Goal: Task Accomplishment & Management: Manage account settings

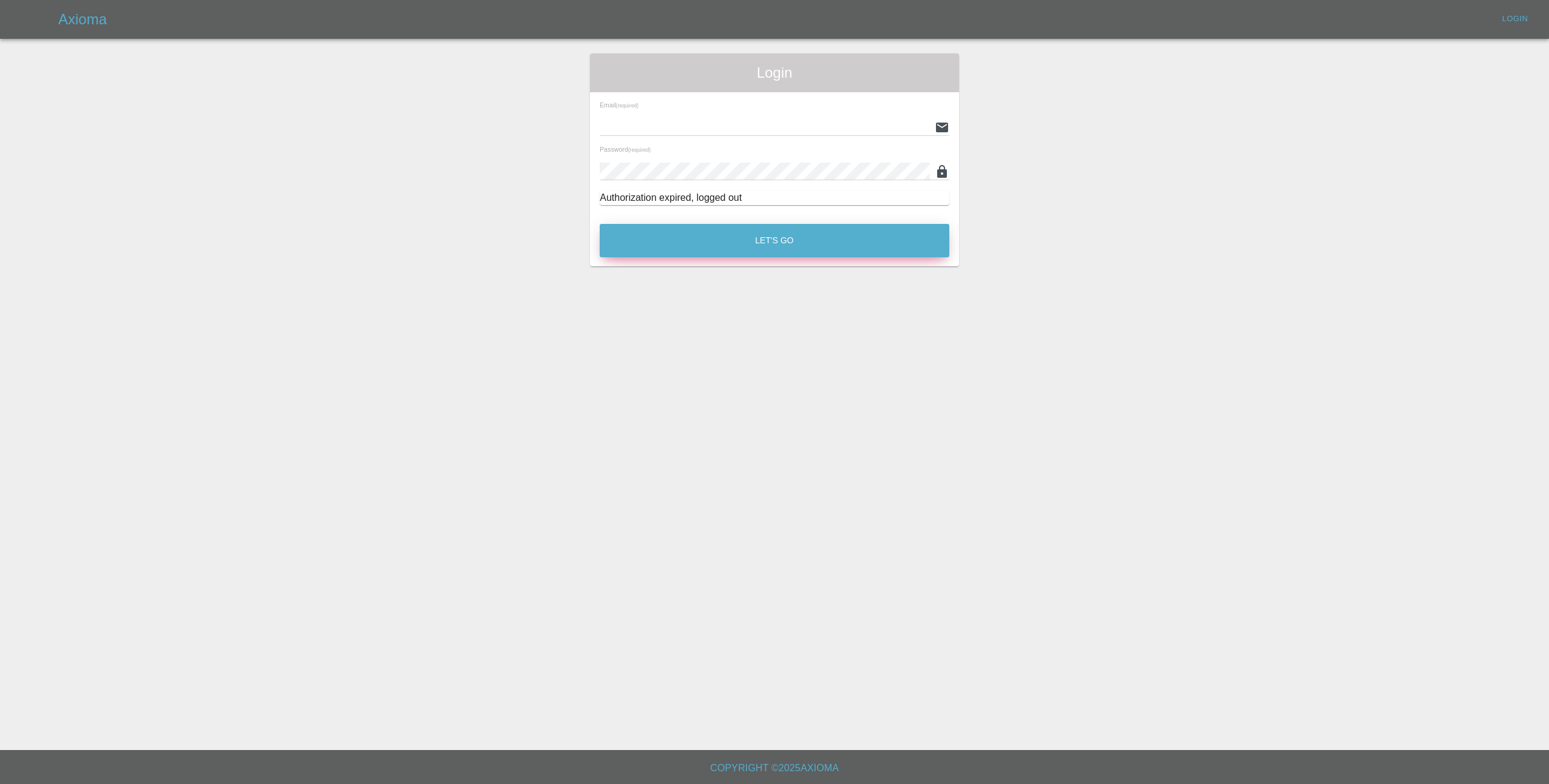
type input "lmfsmartrepairs@outlook.com"
click at [775, 236] on button "Let's Go" at bounding box center [774, 240] width 350 height 33
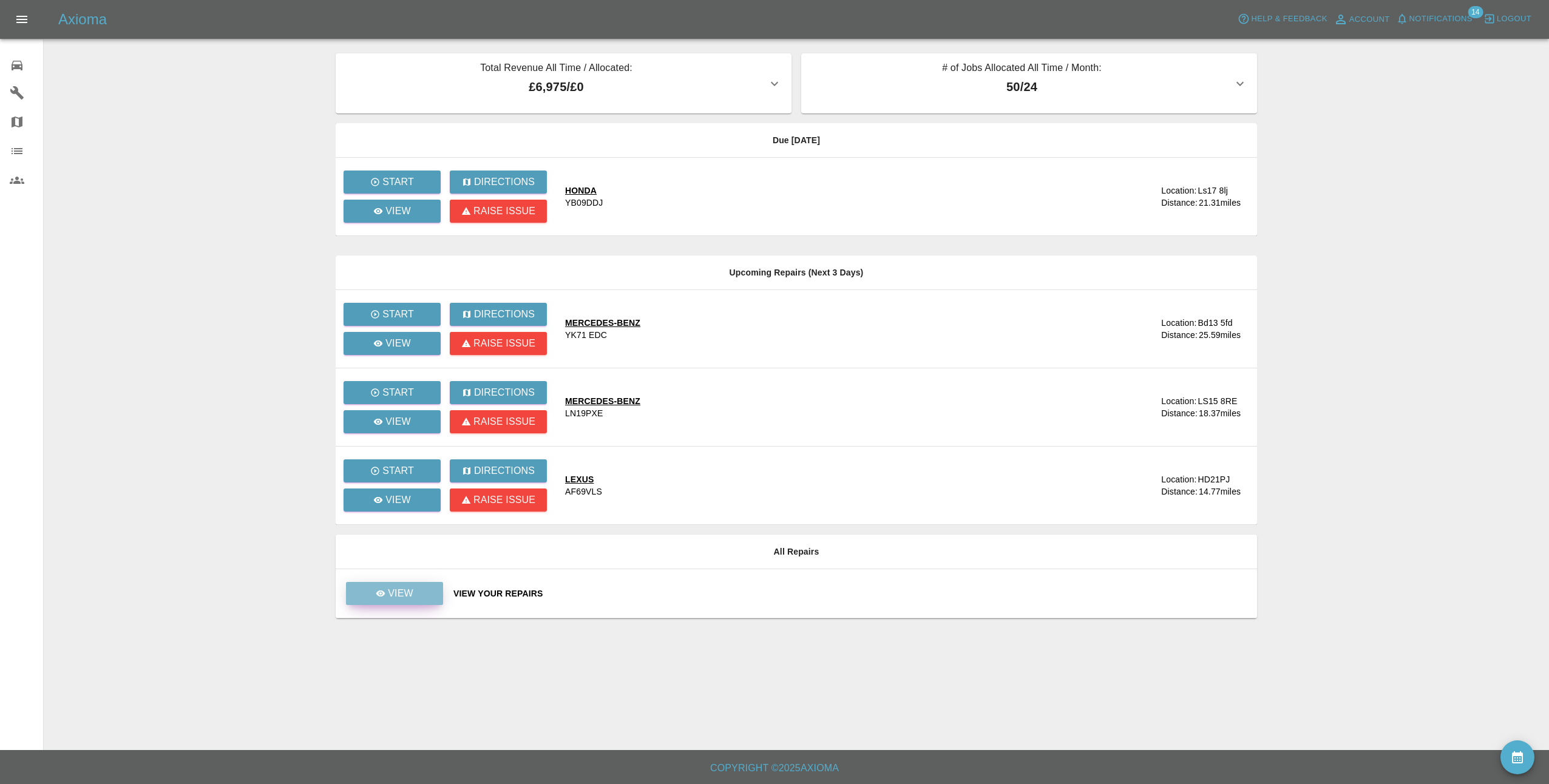
click at [393, 596] on p "View" at bounding box center [400, 594] width 26 height 14
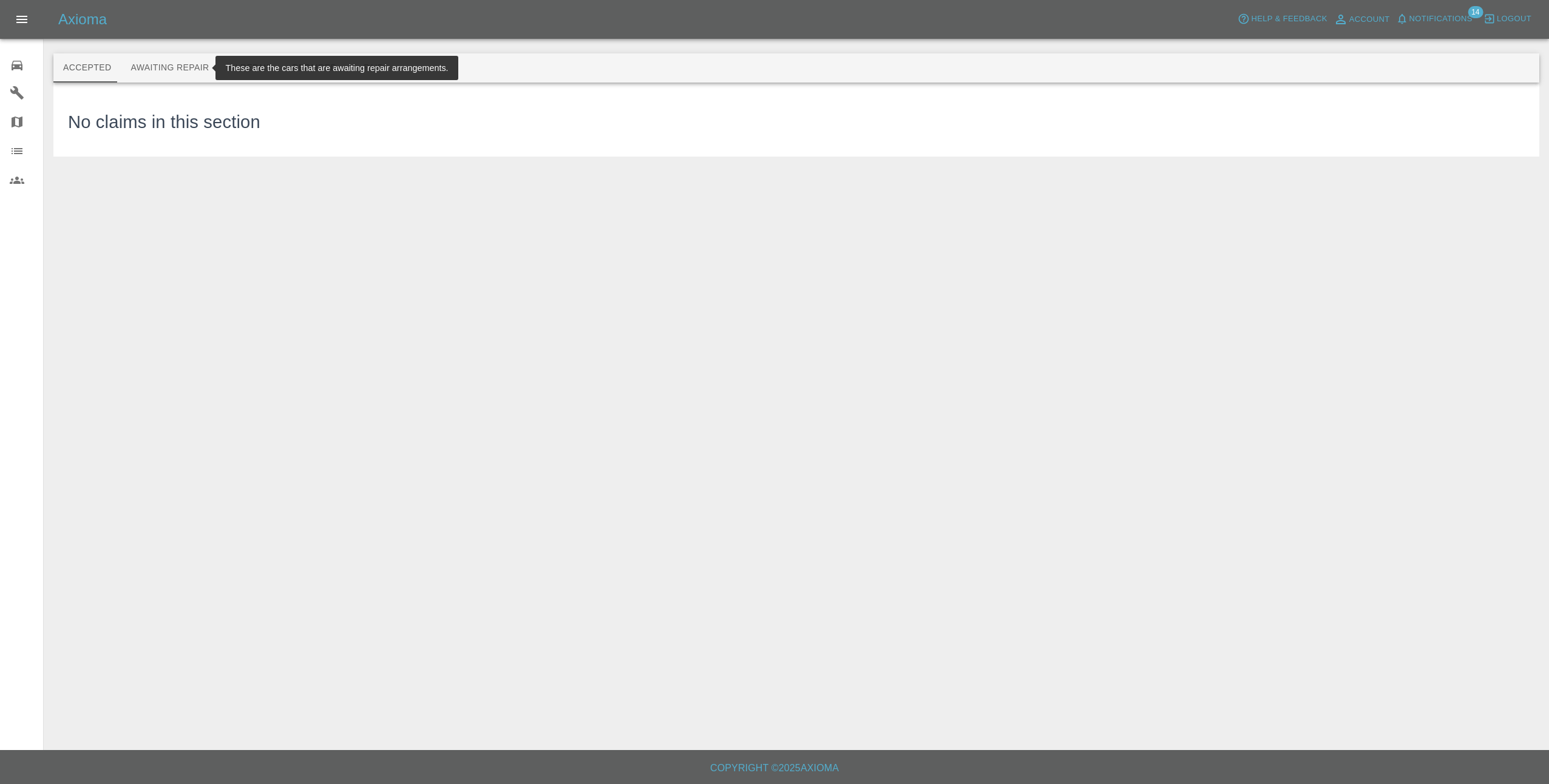
click at [168, 66] on button "Awaiting Repair" at bounding box center [170, 68] width 98 height 29
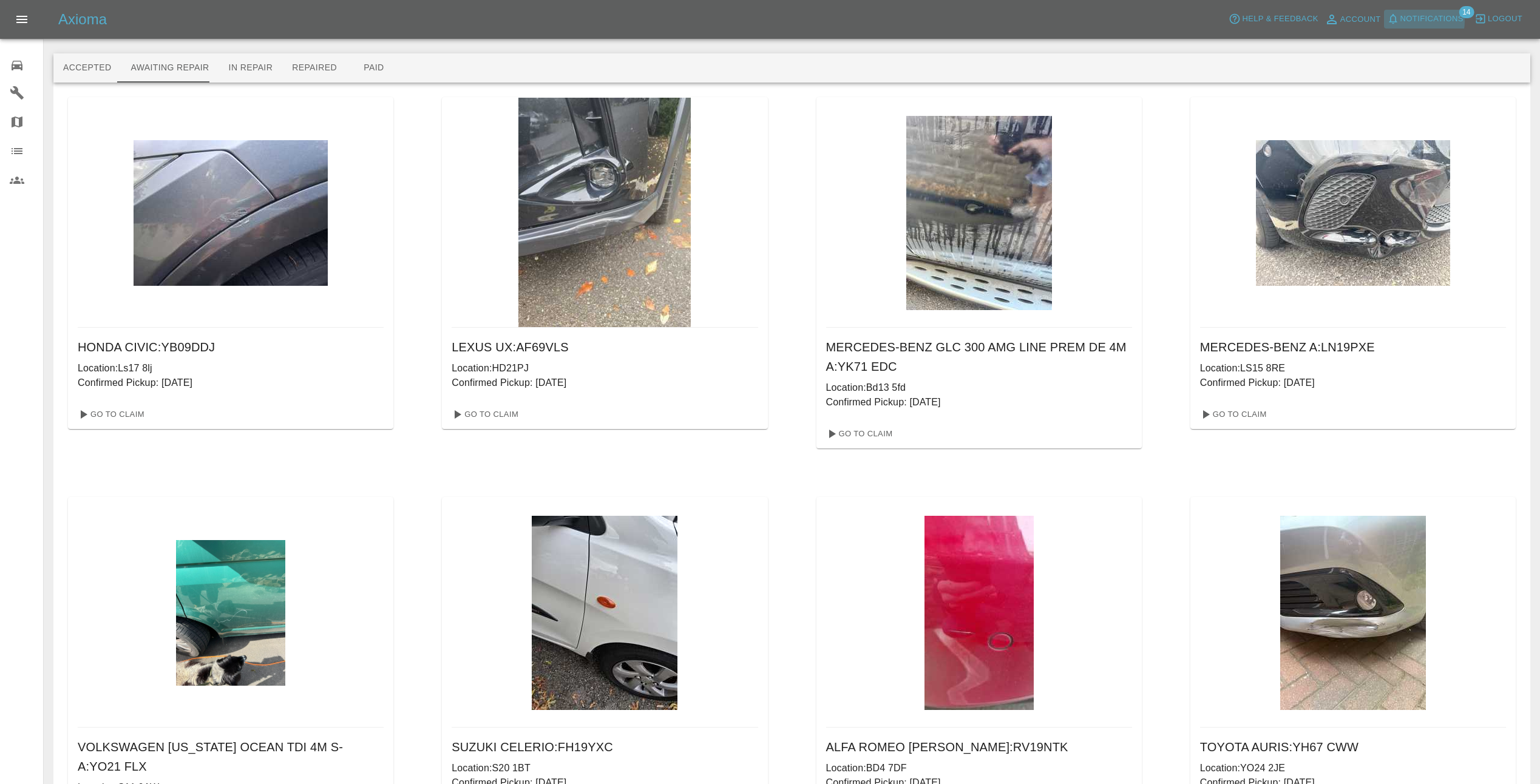
click at [1428, 21] on span "Notifications" at bounding box center [1432, 19] width 63 height 14
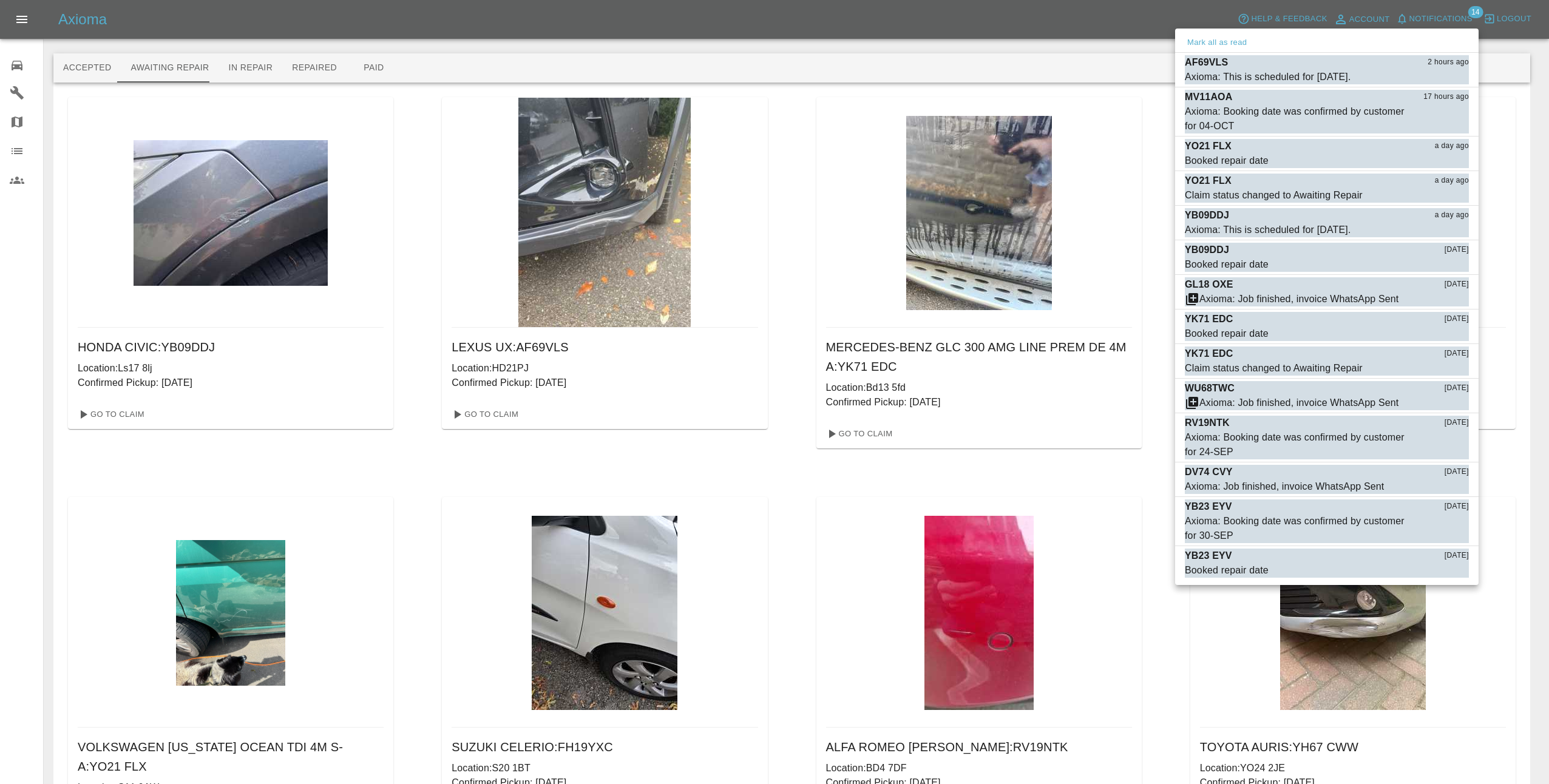
click at [1429, 17] on div at bounding box center [774, 392] width 1549 height 784
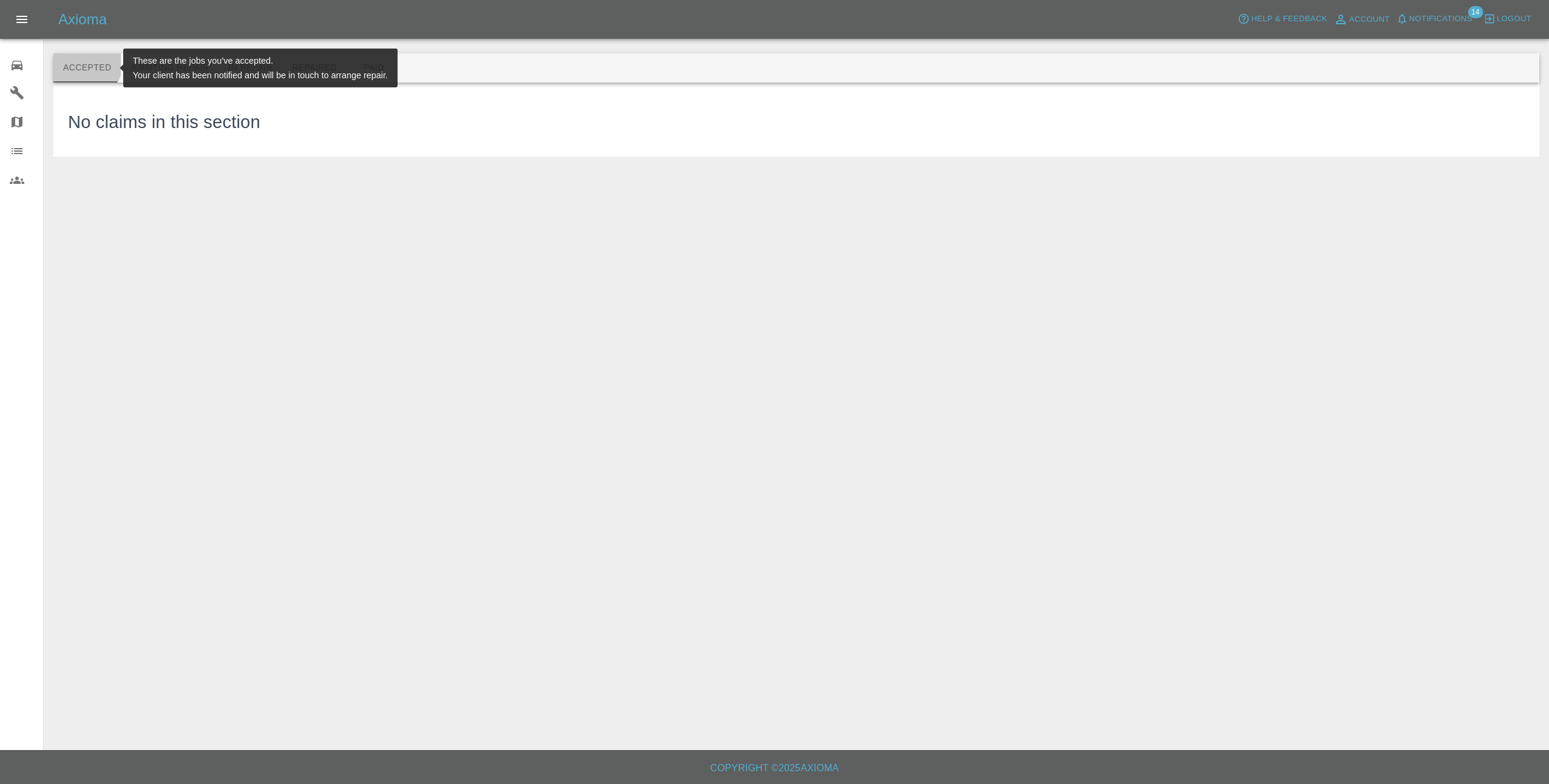
click at [74, 62] on button "Accepted" at bounding box center [87, 68] width 67 height 29
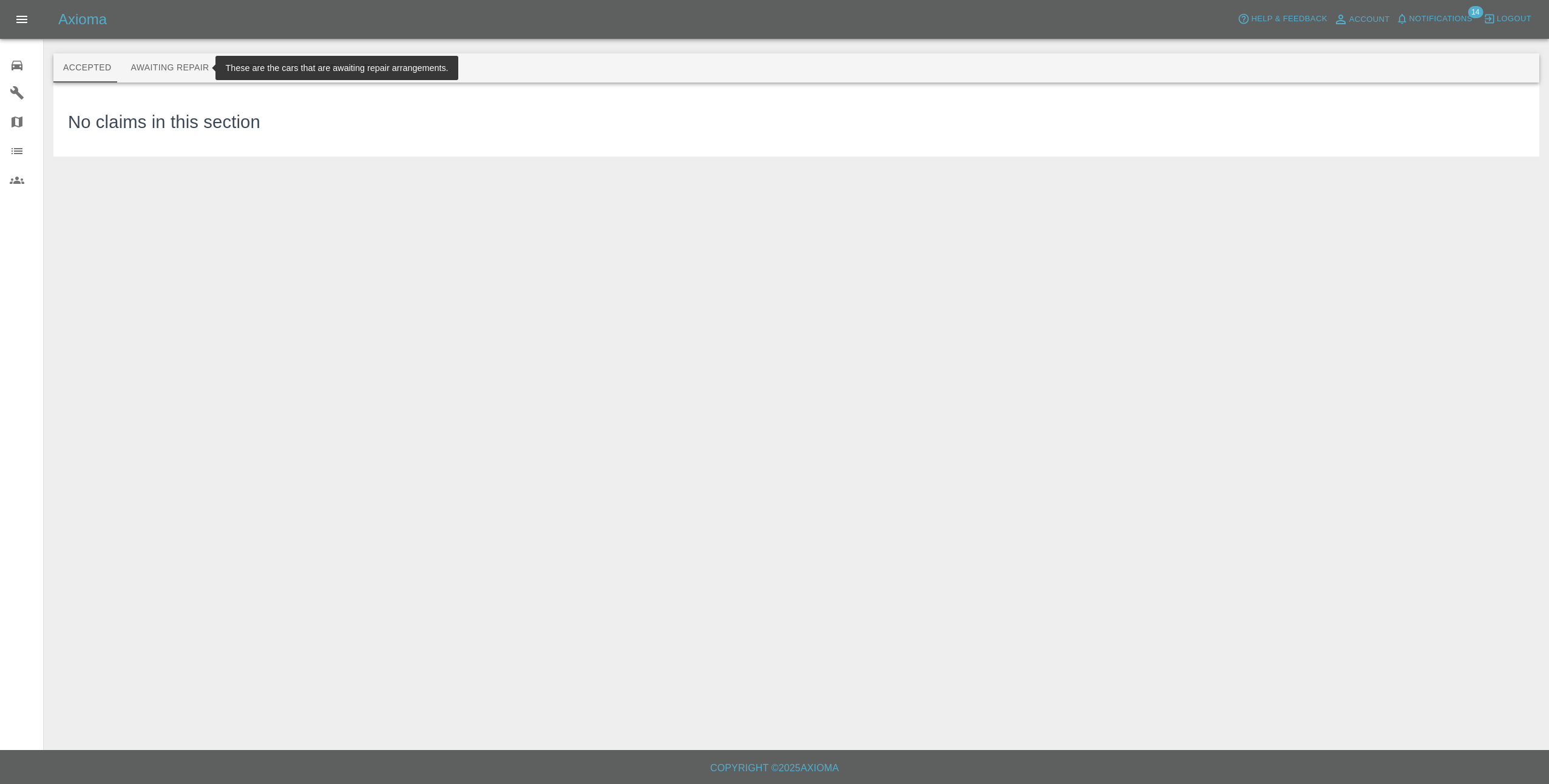
click at [164, 67] on button "Awaiting Repair" at bounding box center [170, 68] width 98 height 29
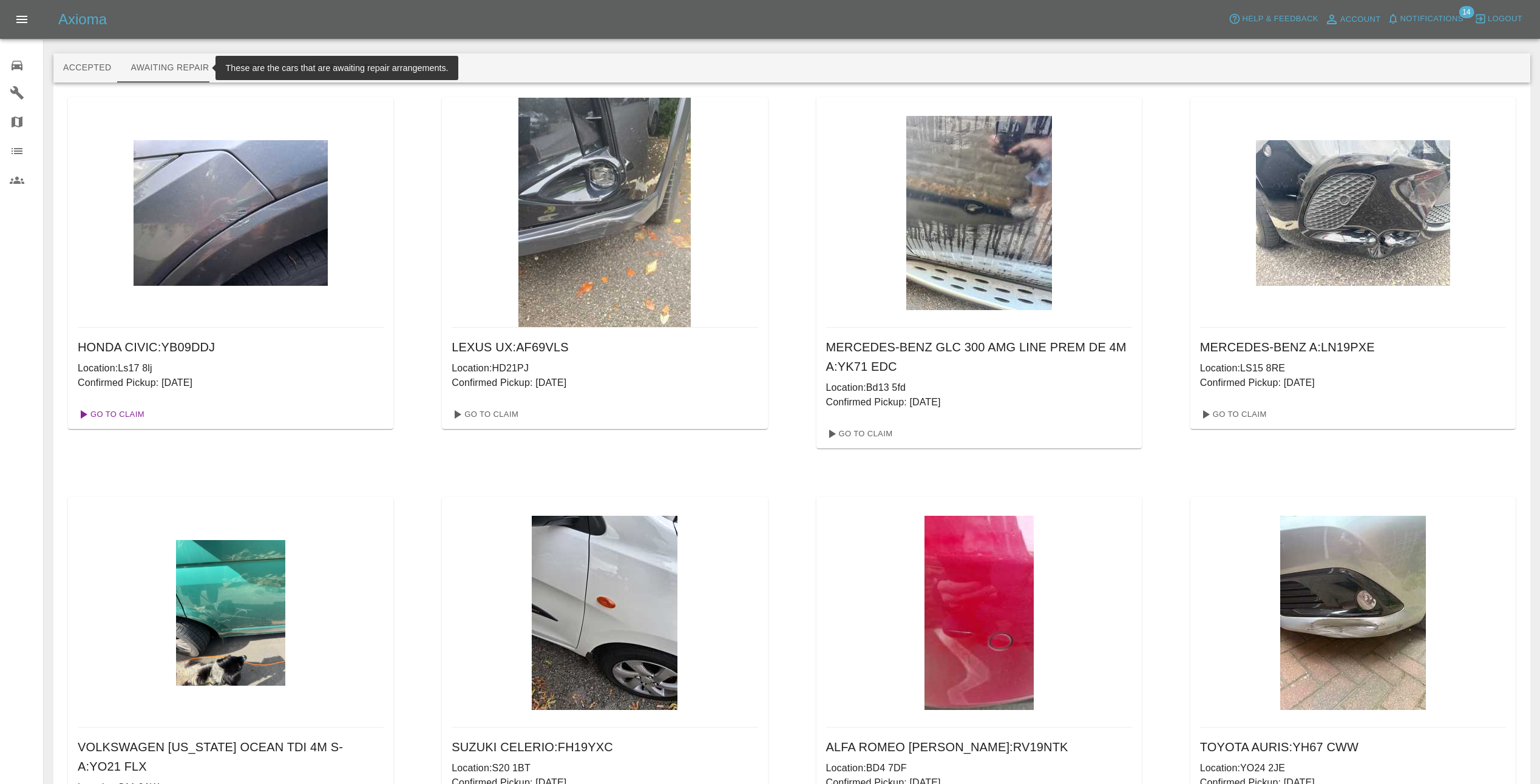
click at [124, 409] on link "Go To Claim" at bounding box center [110, 414] width 75 height 20
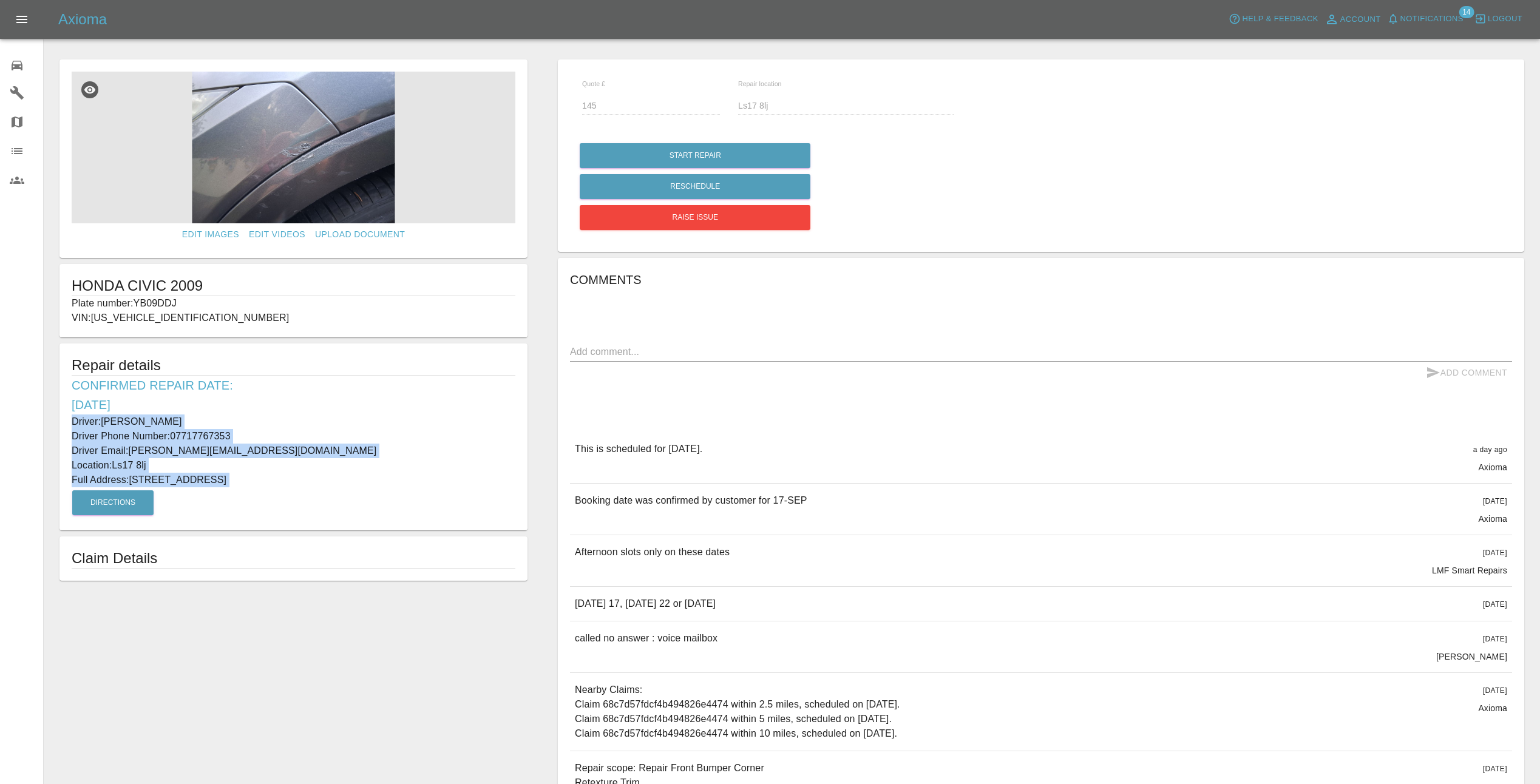
drag, startPoint x: 71, startPoint y: 420, endPoint x: 271, endPoint y: 496, distance: 214.0
click at [271, 496] on div "Repair details Confirmed Repair Date: [DATE] Driver: [PERSON_NAME] Driver Phone…" at bounding box center [293, 437] width 468 height 187
copy div "Driver: [PERSON_NAME] Driver Phone Number: 07717767353 Driver Email: [PERSON_NA…"
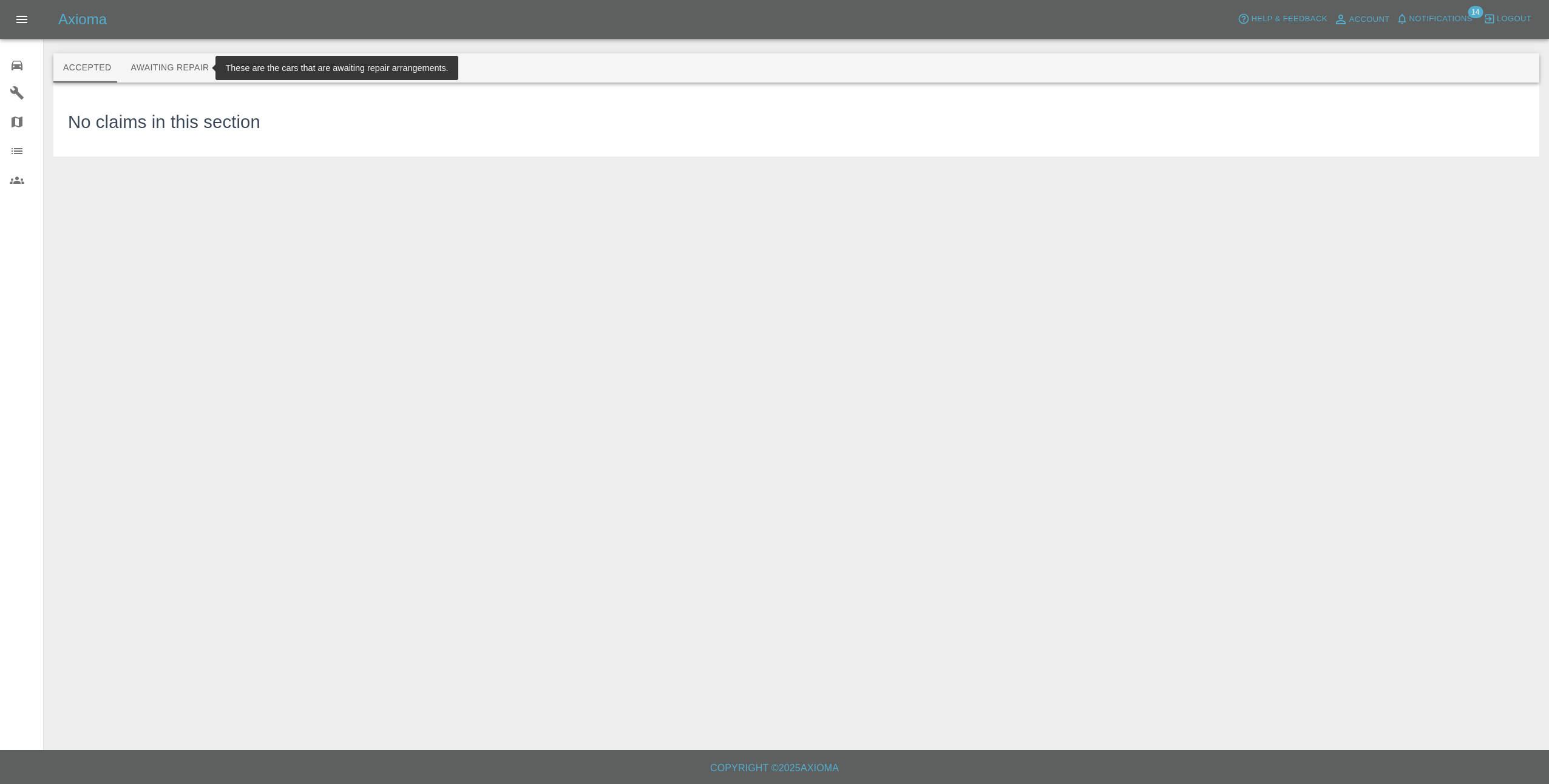
click at [179, 67] on button "Awaiting Repair" at bounding box center [170, 68] width 98 height 29
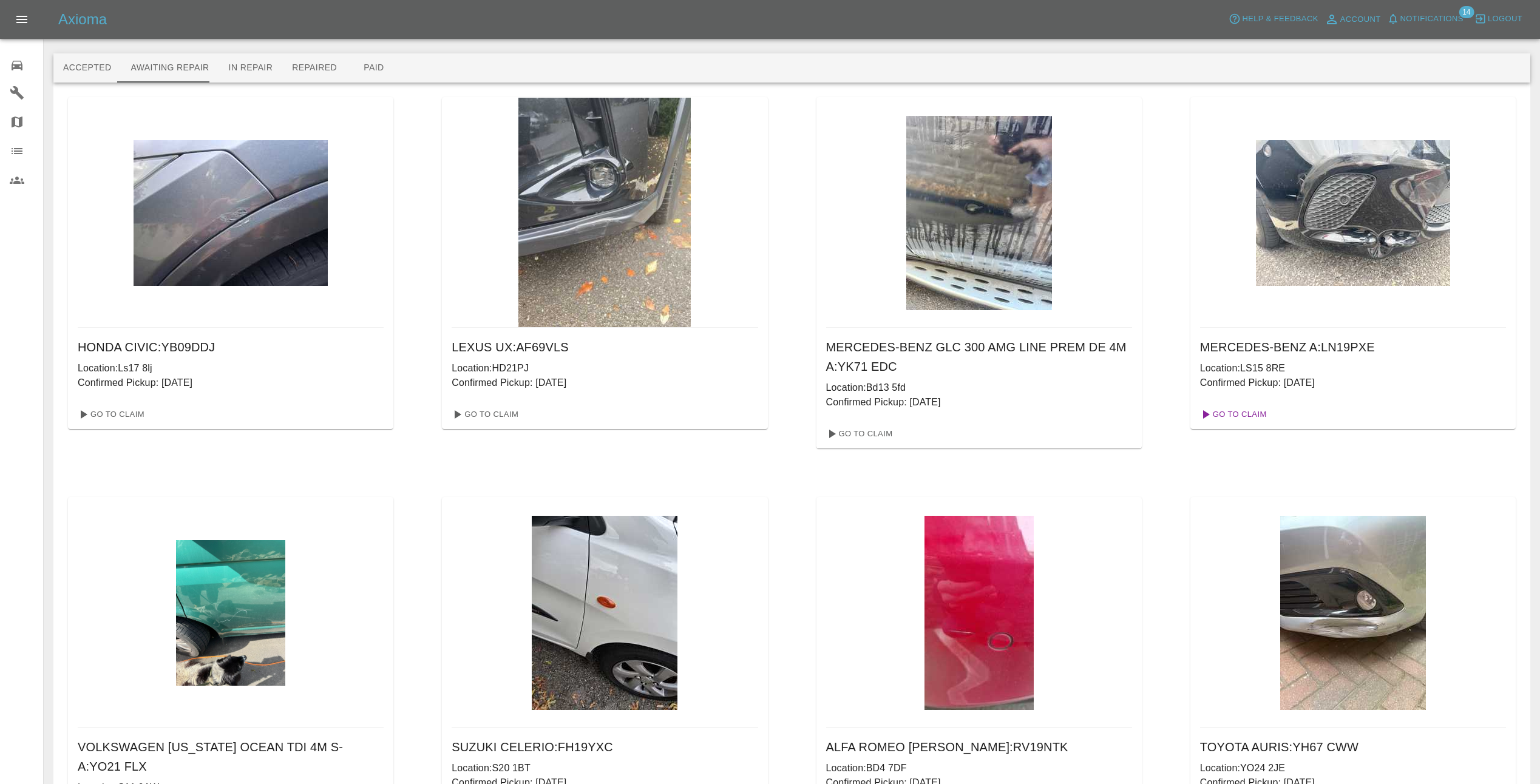
click at [1245, 414] on link "Go To Claim" at bounding box center [1233, 414] width 75 height 20
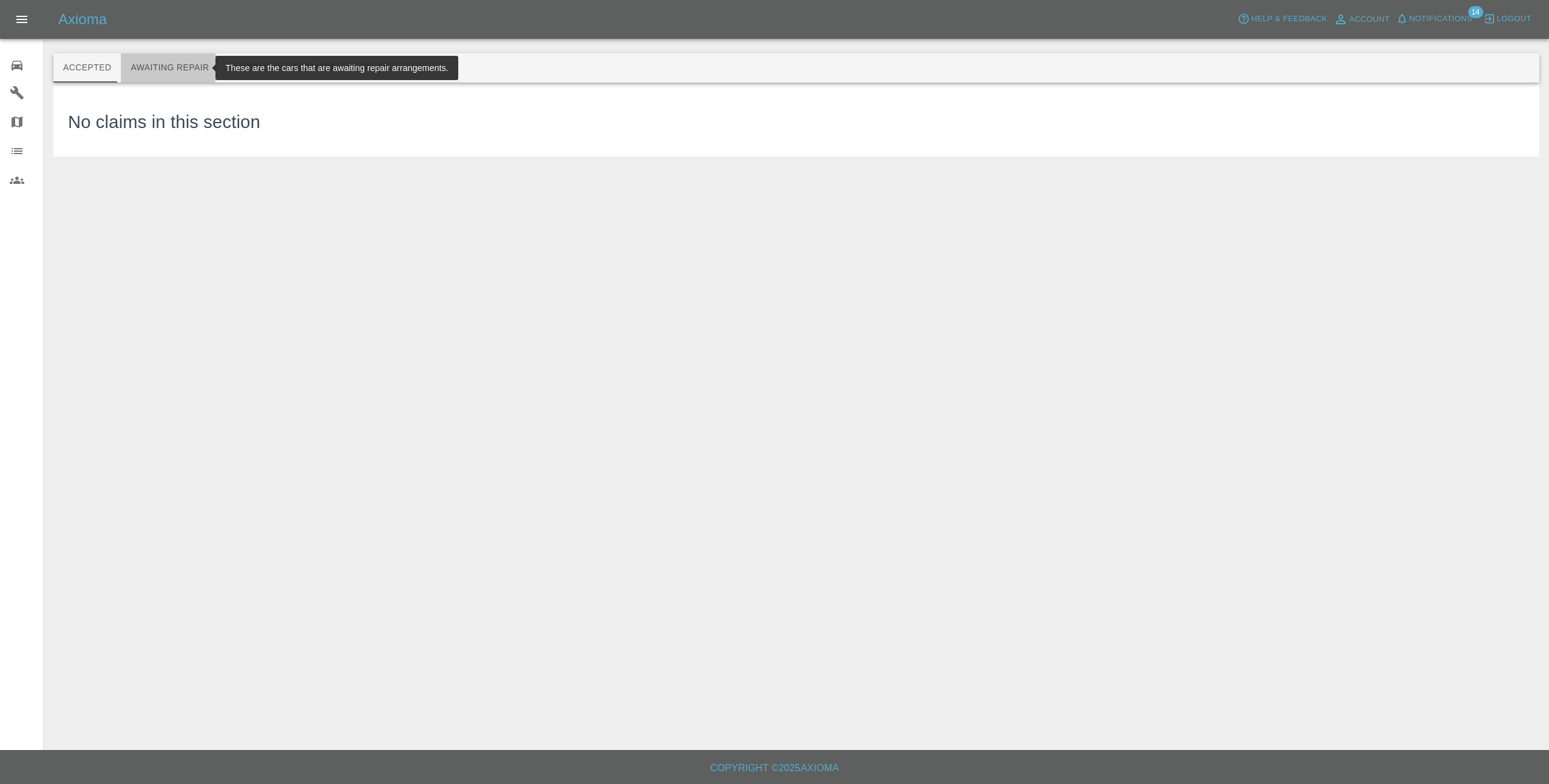
click at [163, 67] on button "Awaiting Repair" at bounding box center [170, 68] width 98 height 29
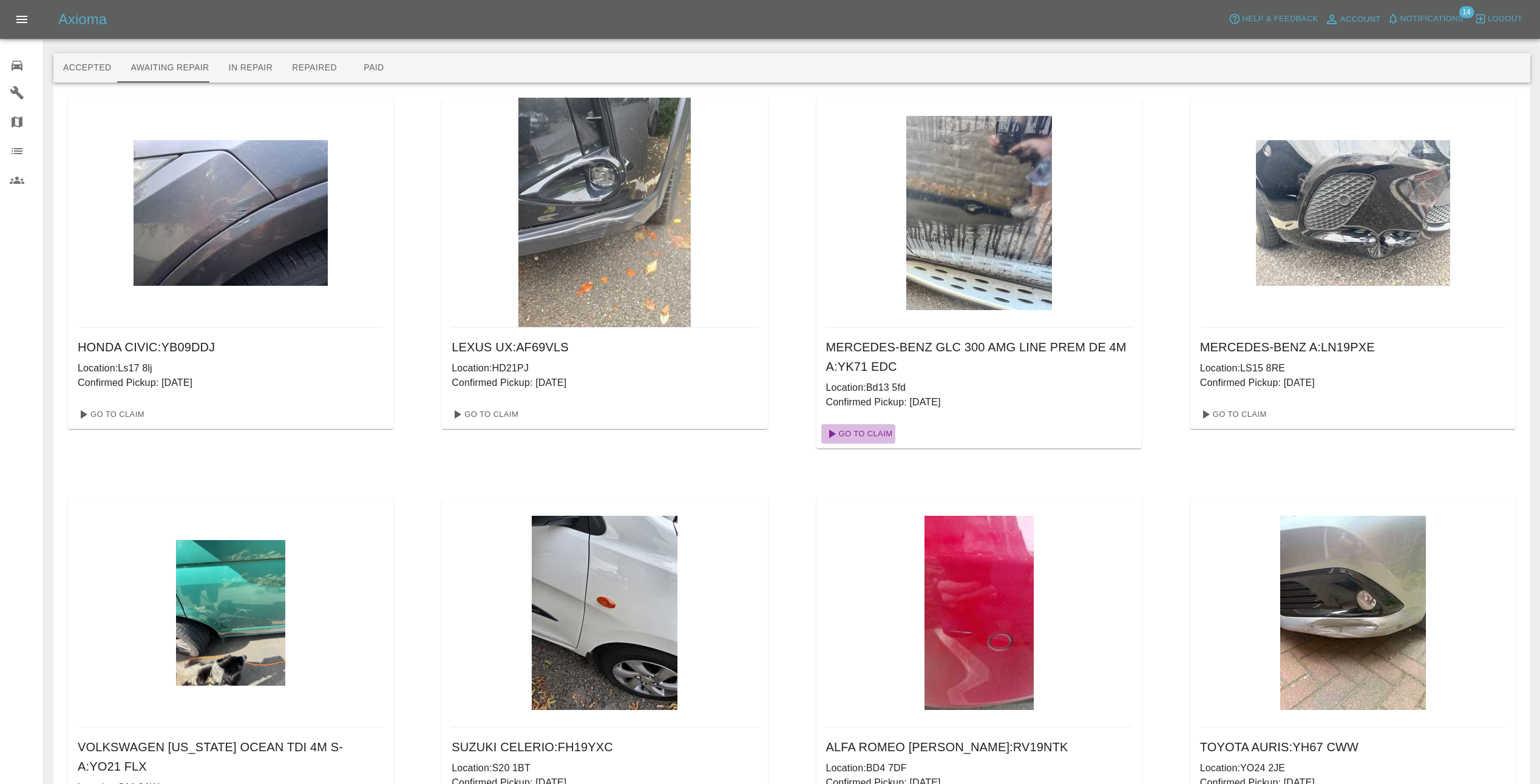
click at [877, 435] on link "Go To Claim" at bounding box center [859, 434] width 75 height 20
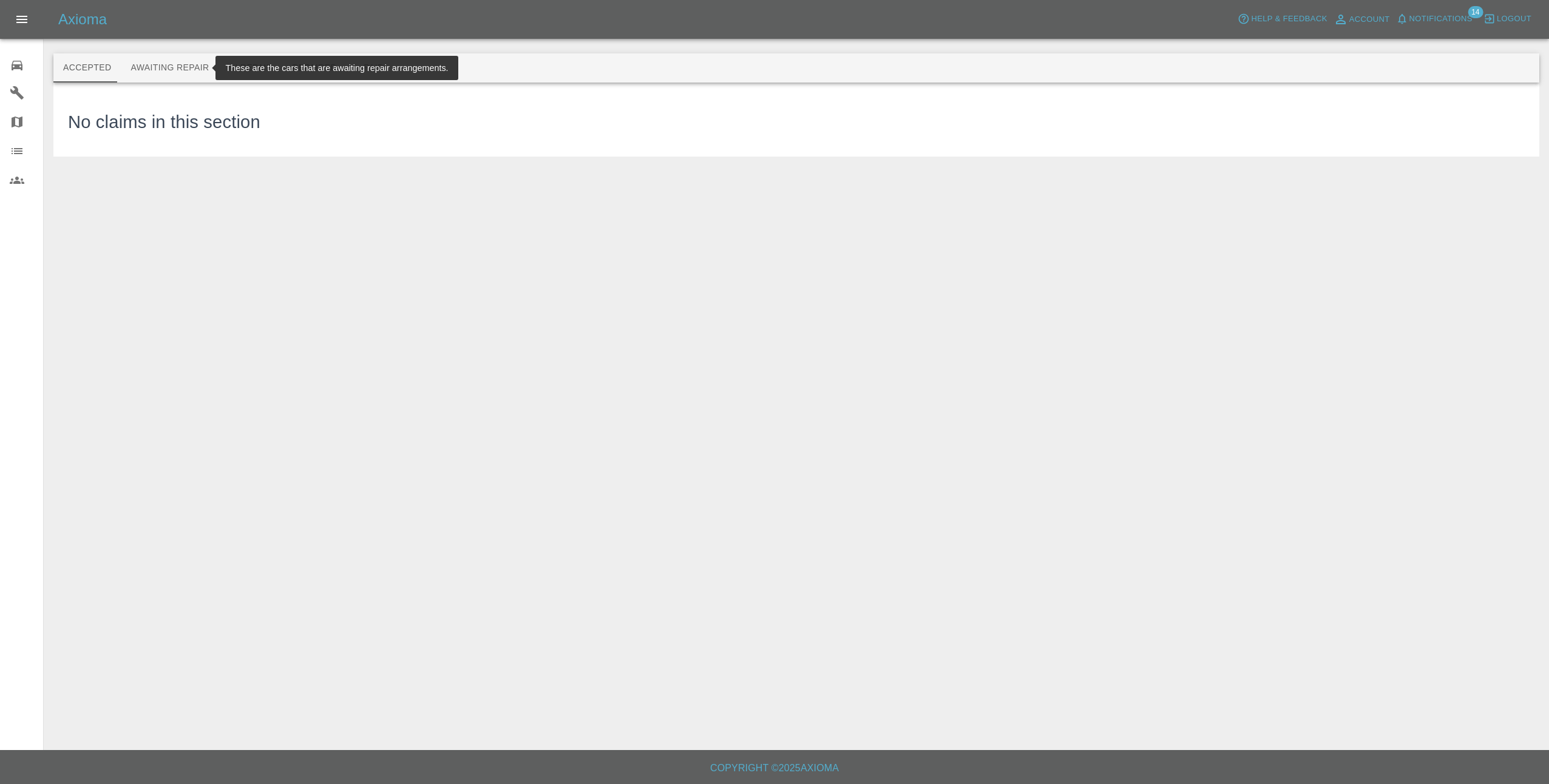
click at [149, 63] on button "Awaiting Repair" at bounding box center [170, 68] width 98 height 29
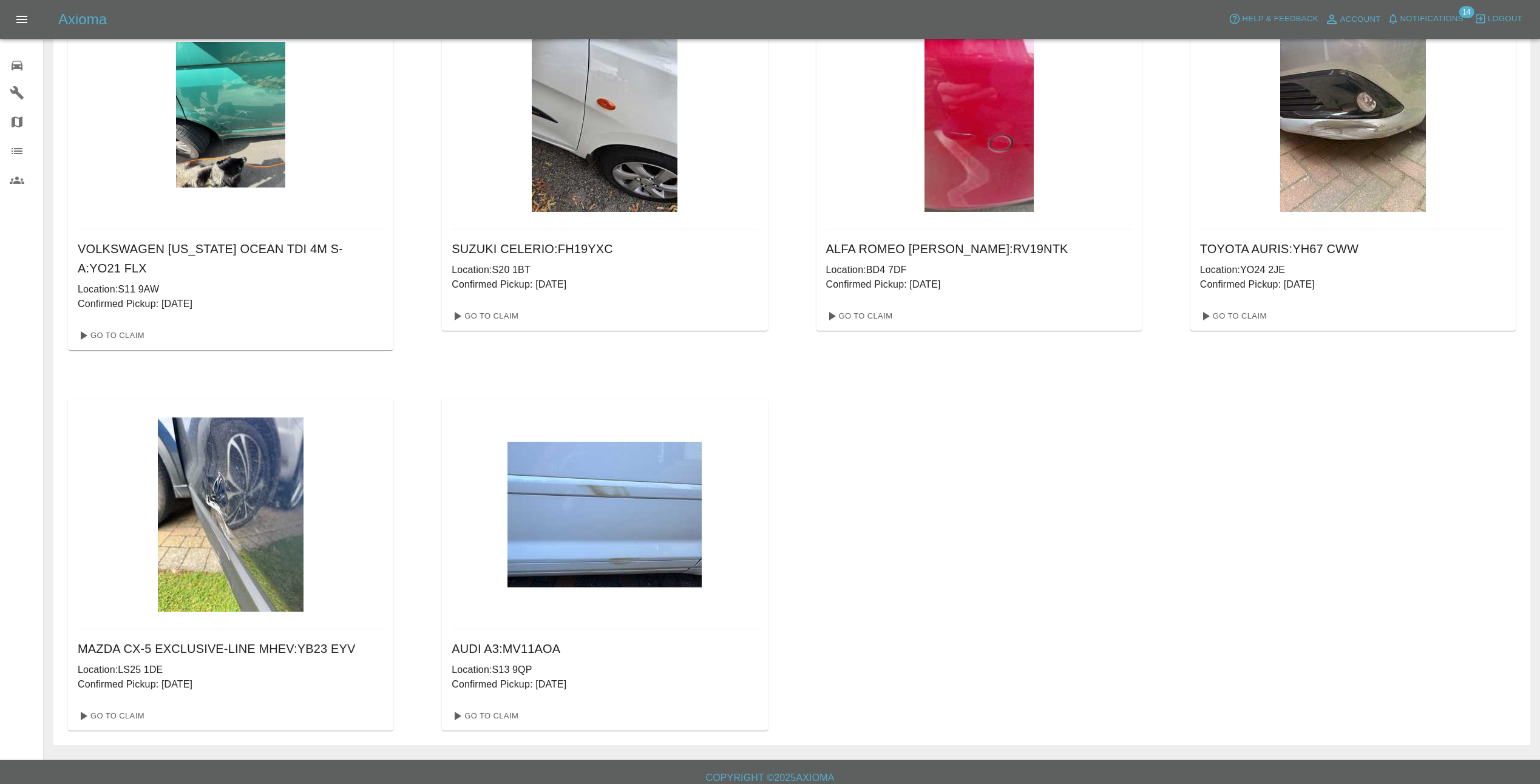
scroll to position [508, 0]
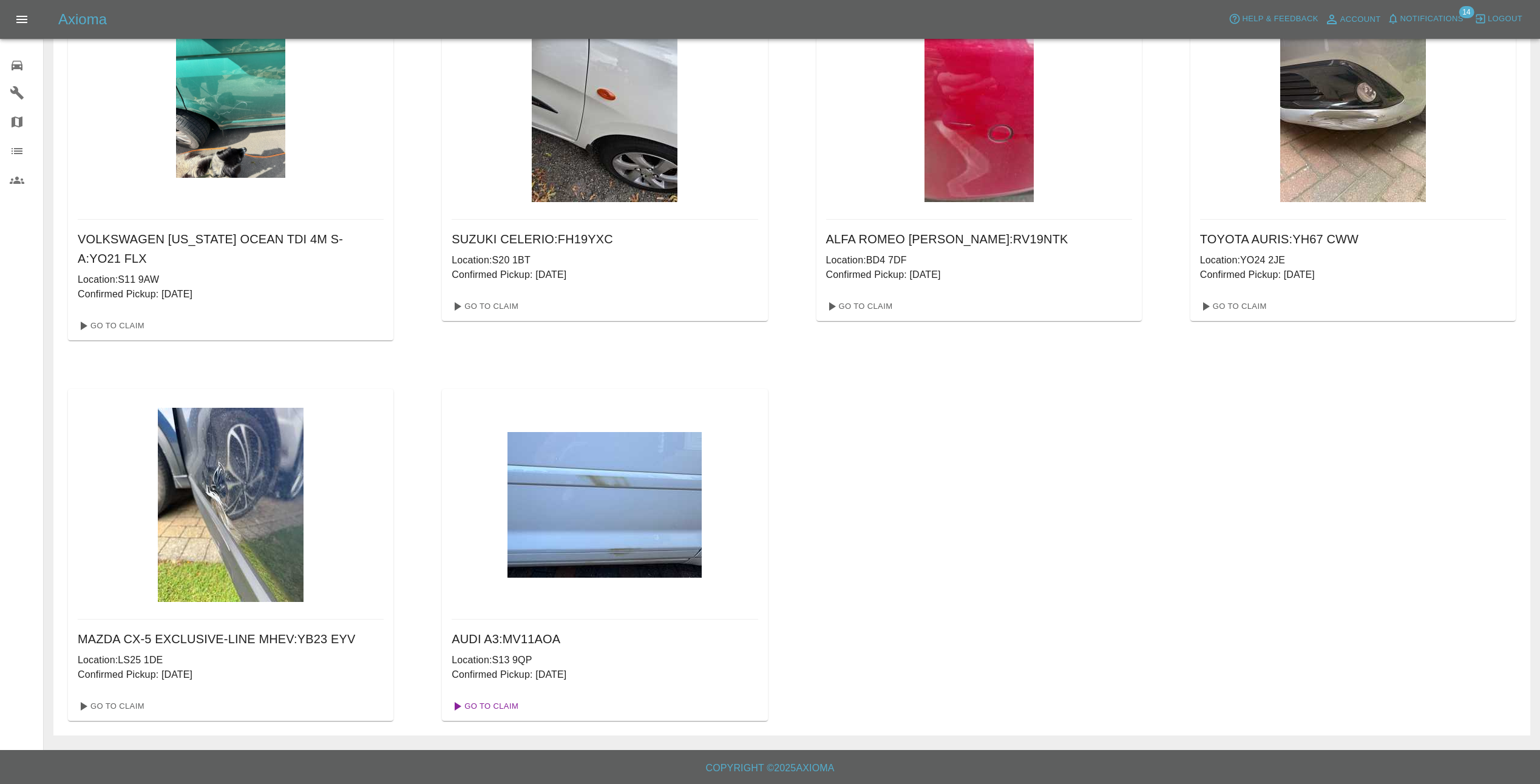
click at [500, 706] on link "Go To Claim" at bounding box center [484, 706] width 75 height 20
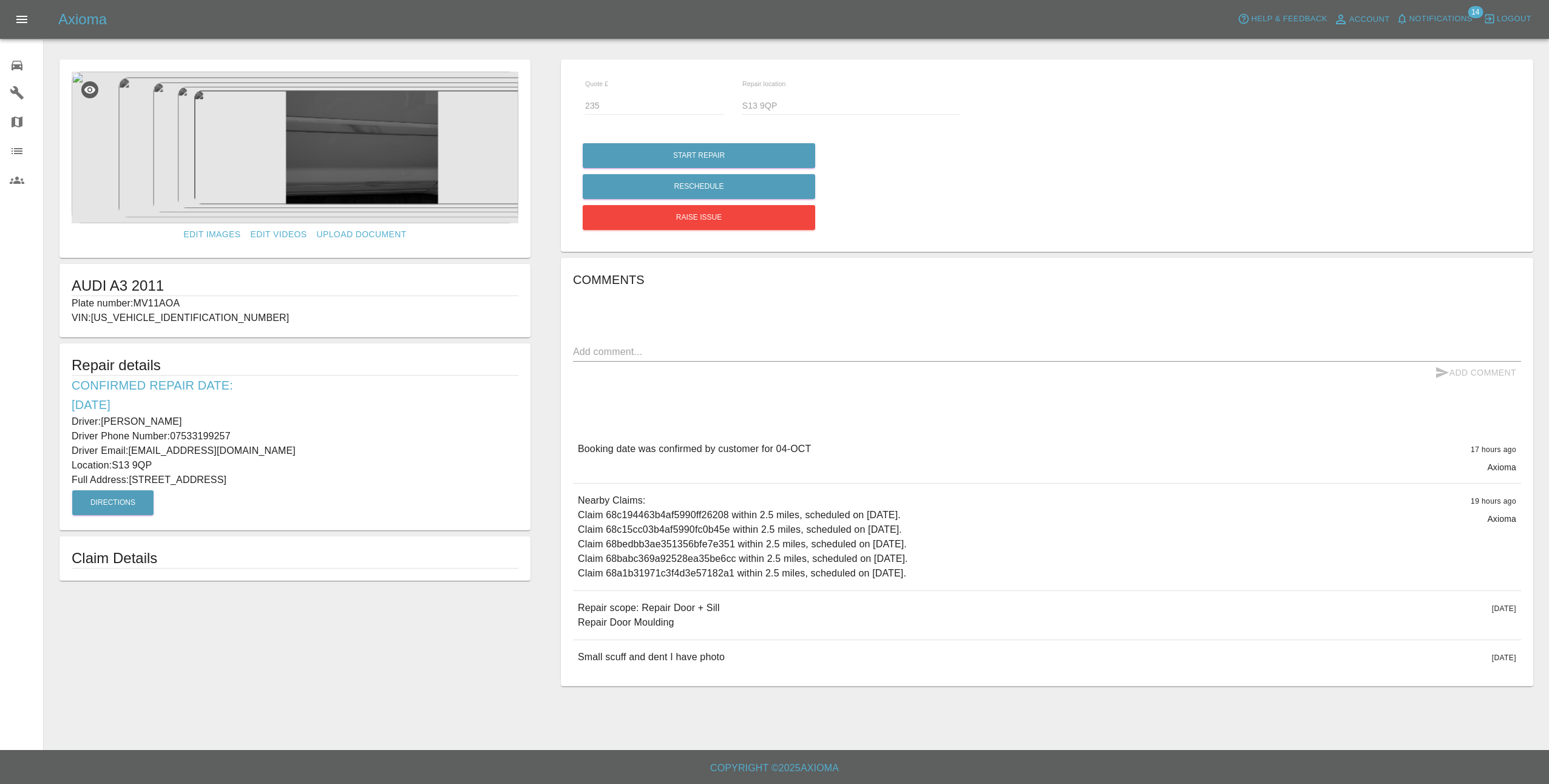
click at [325, 154] on img at bounding box center [295, 147] width 446 height 152
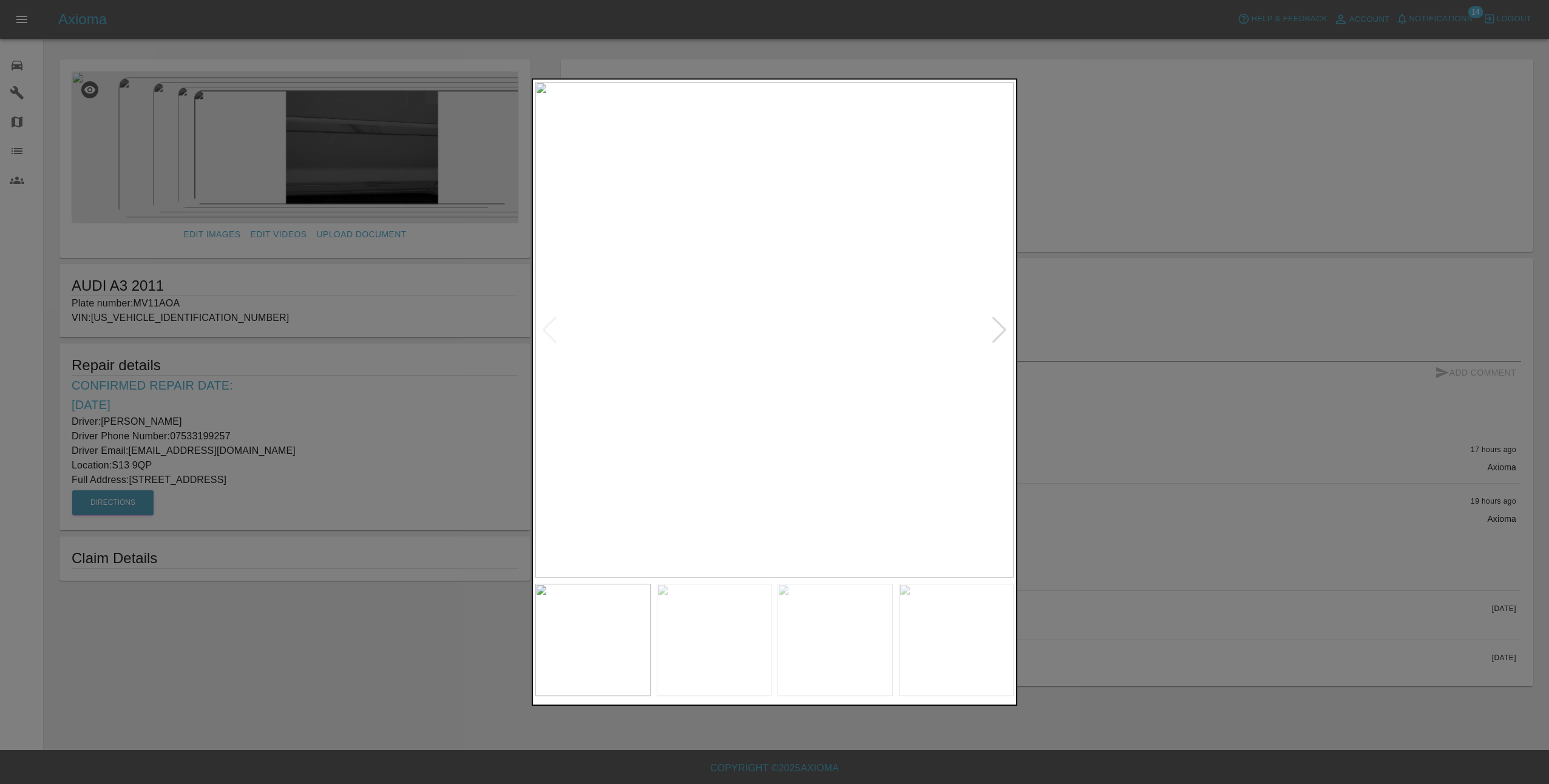
click at [1005, 332] on div at bounding box center [999, 330] width 16 height 27
click at [1005, 332] on div at bounding box center [999, 330] width 16 height 27
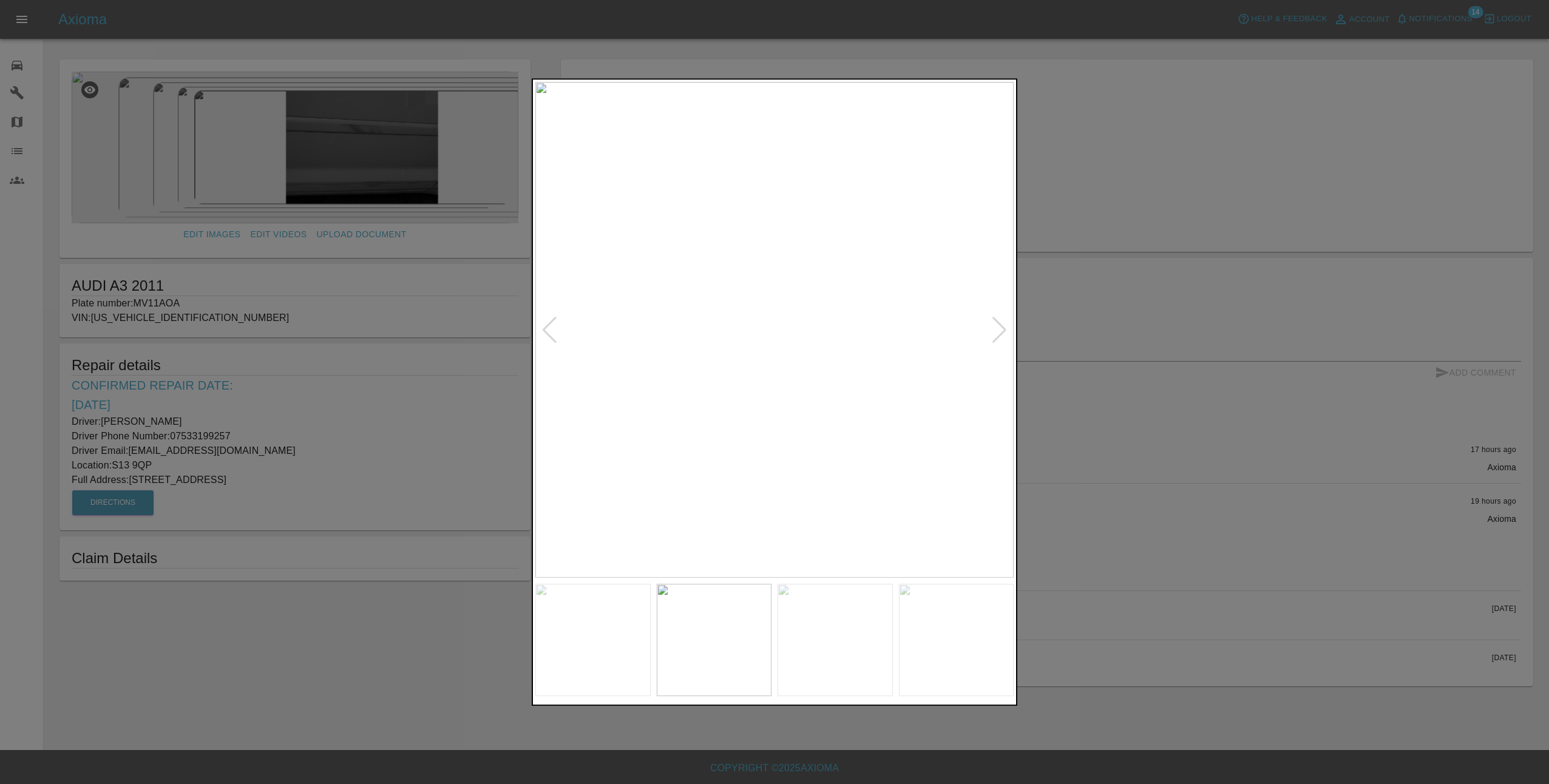
click at [1004, 327] on div at bounding box center [999, 330] width 16 height 27
click at [544, 331] on div at bounding box center [549, 330] width 16 height 27
click at [554, 327] on div at bounding box center [549, 330] width 16 height 27
click at [1000, 330] on div at bounding box center [999, 330] width 16 height 27
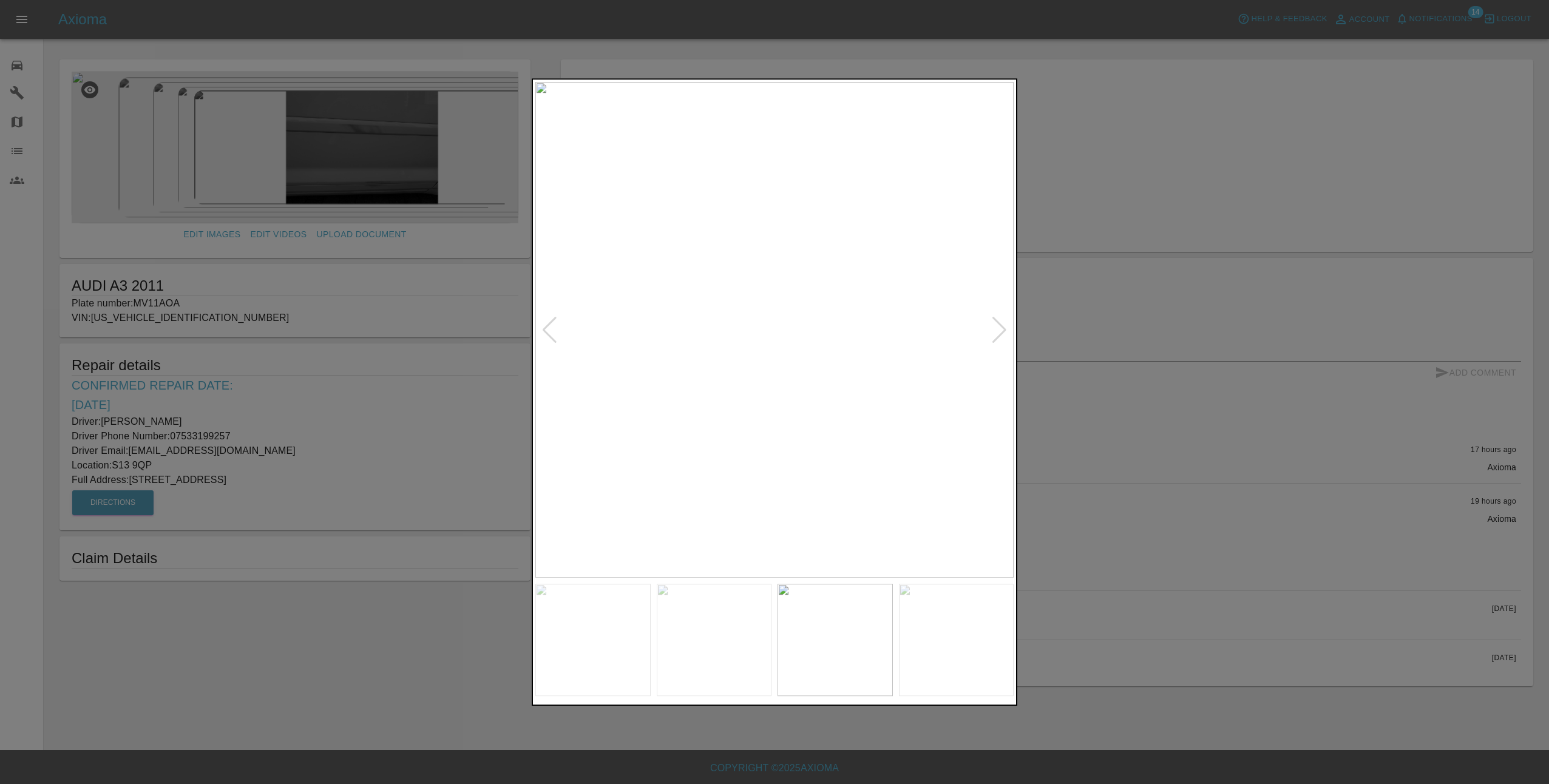
click at [1072, 391] on div at bounding box center [774, 392] width 1549 height 784
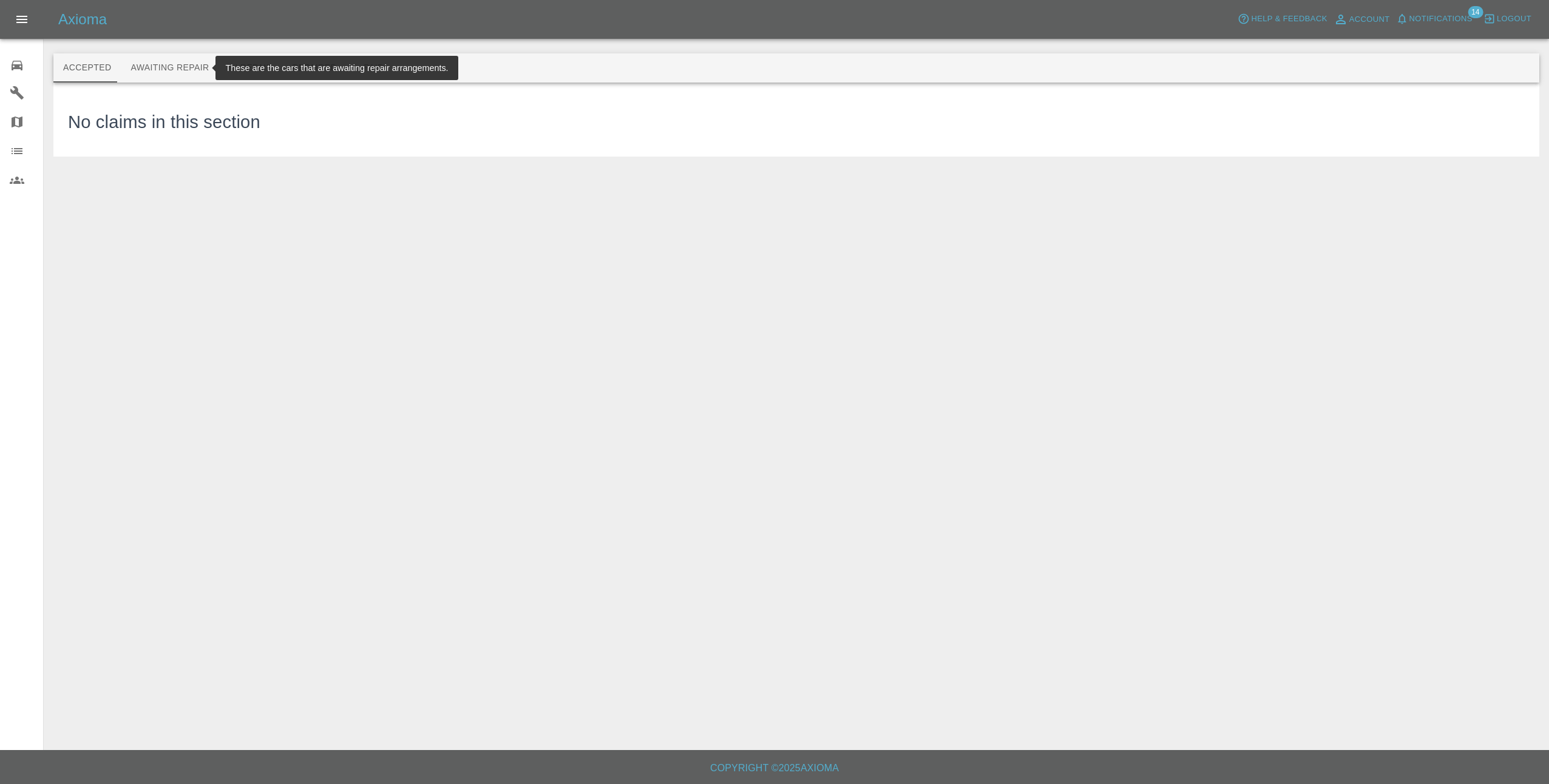
click at [168, 63] on button "Awaiting Repair" at bounding box center [170, 68] width 98 height 29
